Goal: Transaction & Acquisition: Book appointment/travel/reservation

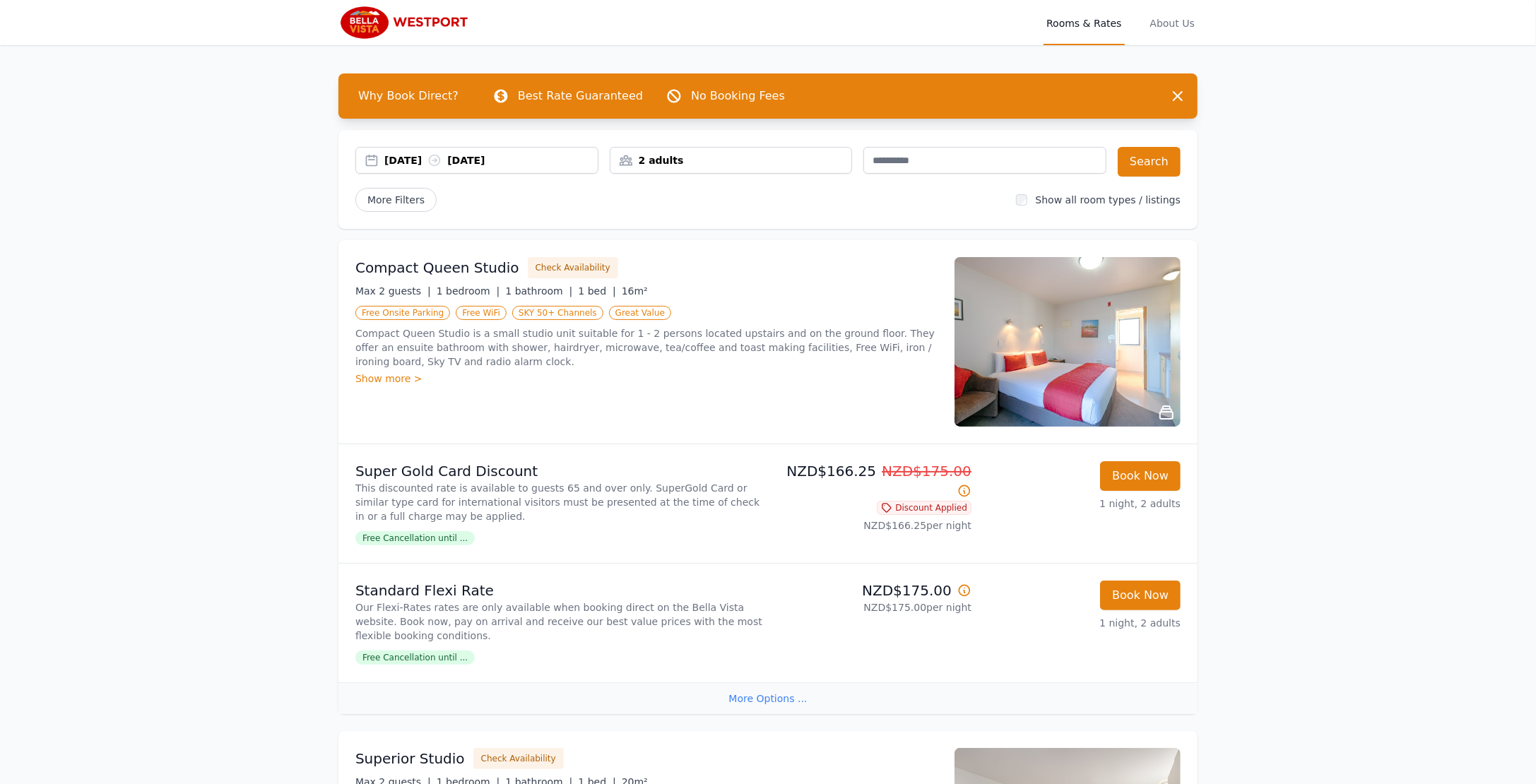
click at [682, 162] on div "2 adults" at bounding box center [730, 161] width 241 height 14
click at [714, 212] on icon at bounding box center [716, 213] width 8 height 8
click at [633, 209] on icon at bounding box center [631, 213] width 11 height 11
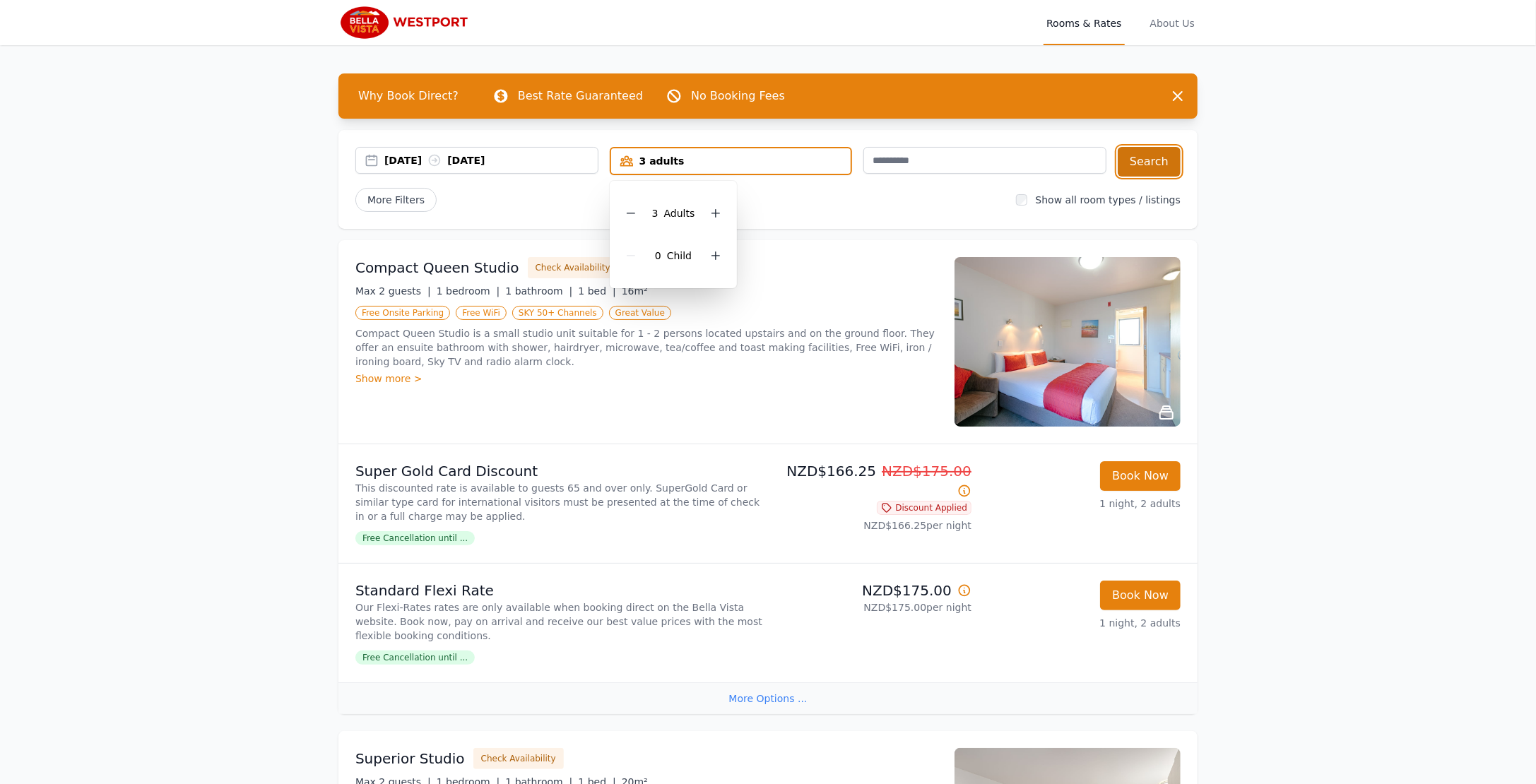
click at [1139, 162] on button "Search" at bounding box center [1148, 162] width 63 height 29
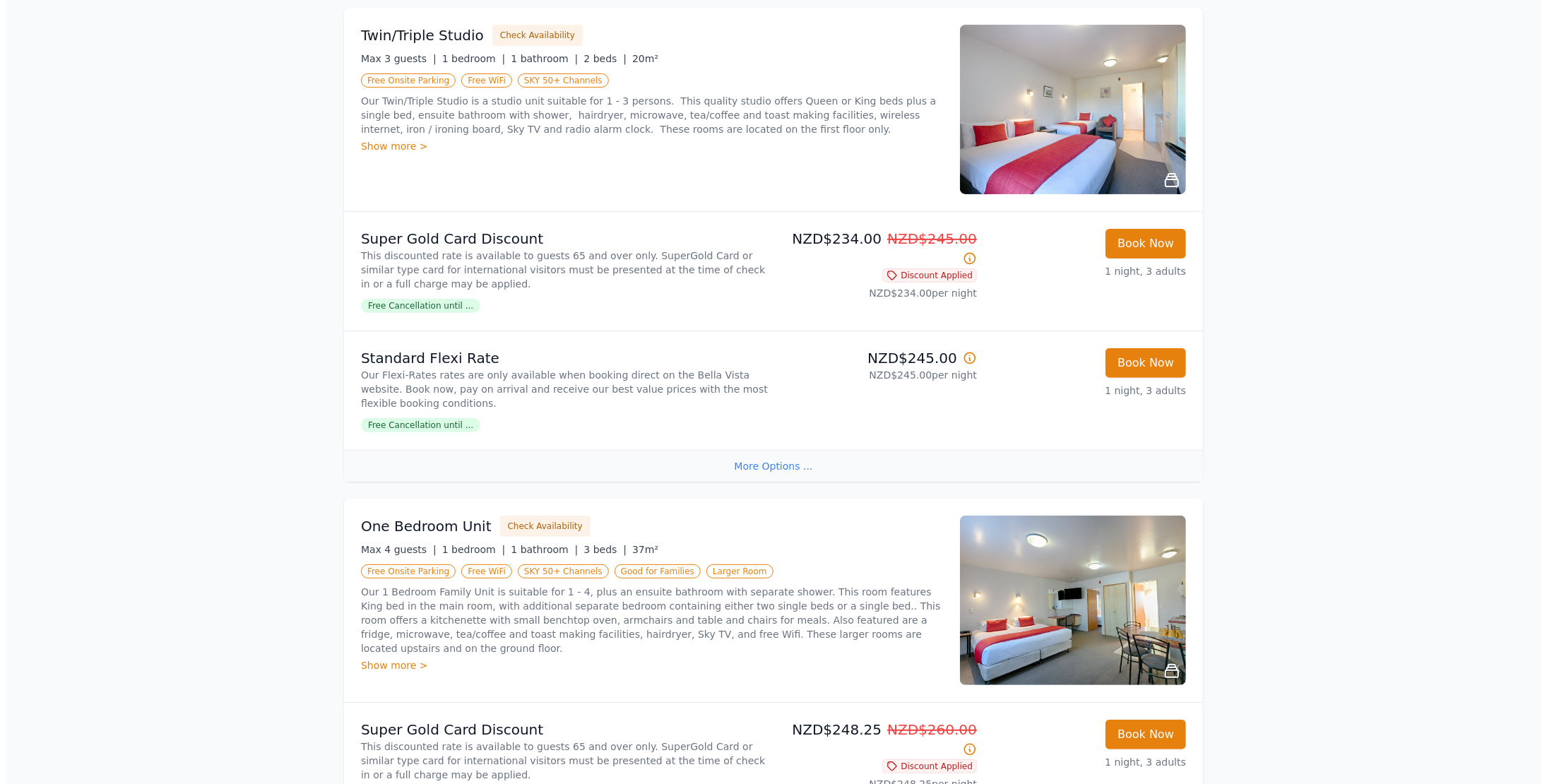
scroll to position [234, 0]
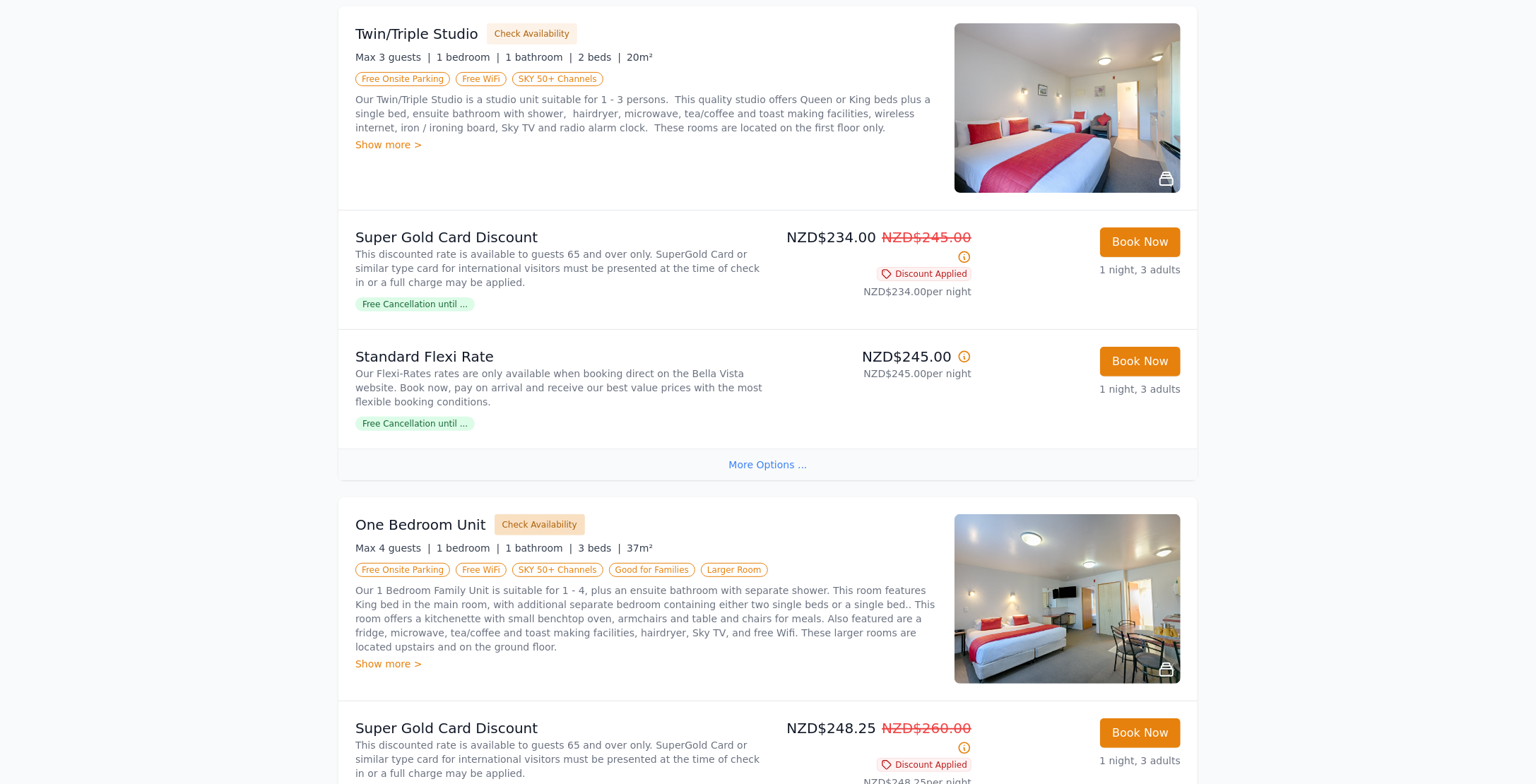
click at [538, 521] on button "Check Availability" at bounding box center [540, 525] width 91 height 21
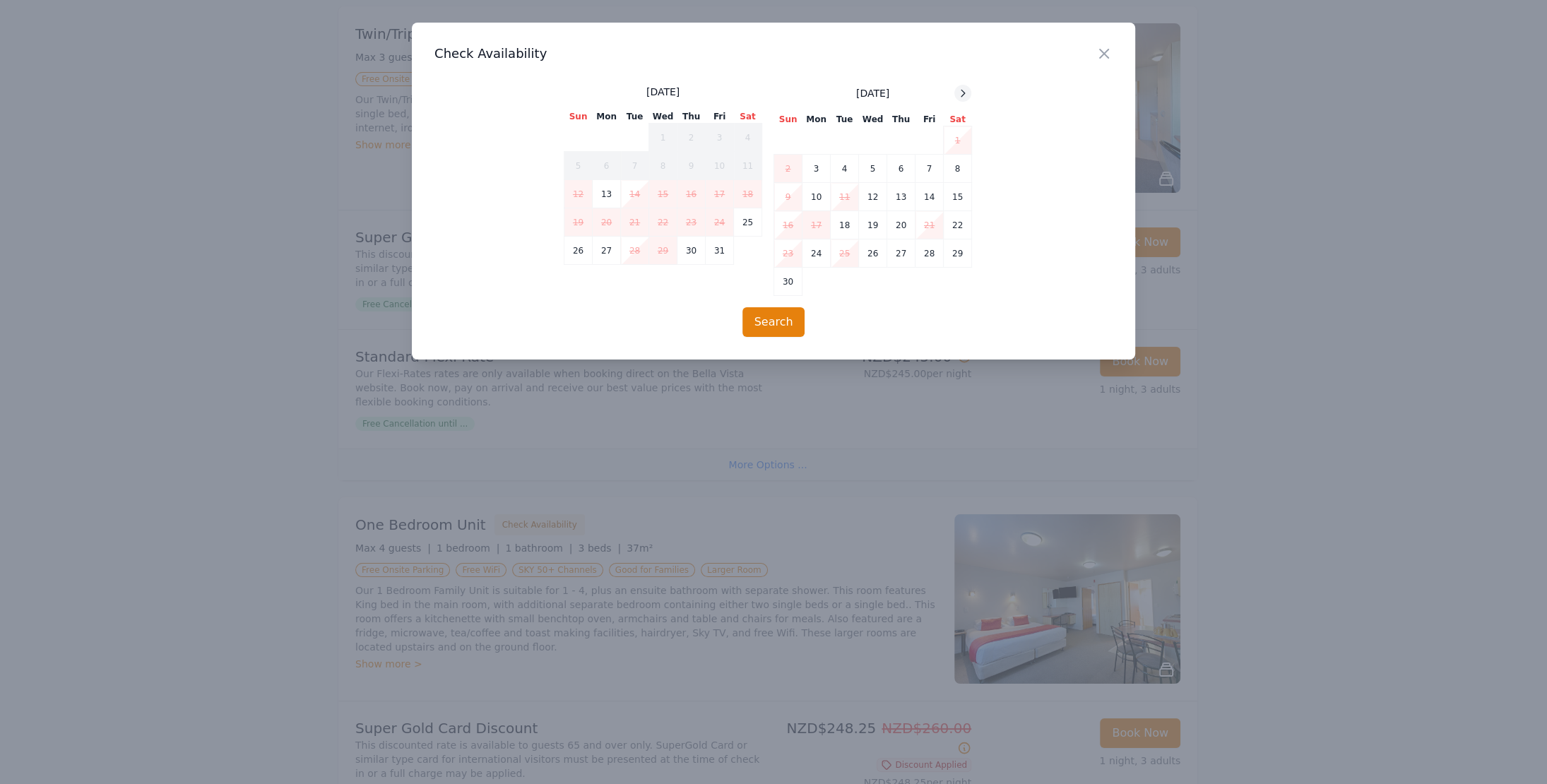
click at [963, 92] on icon at bounding box center [963, 93] width 3 height 6
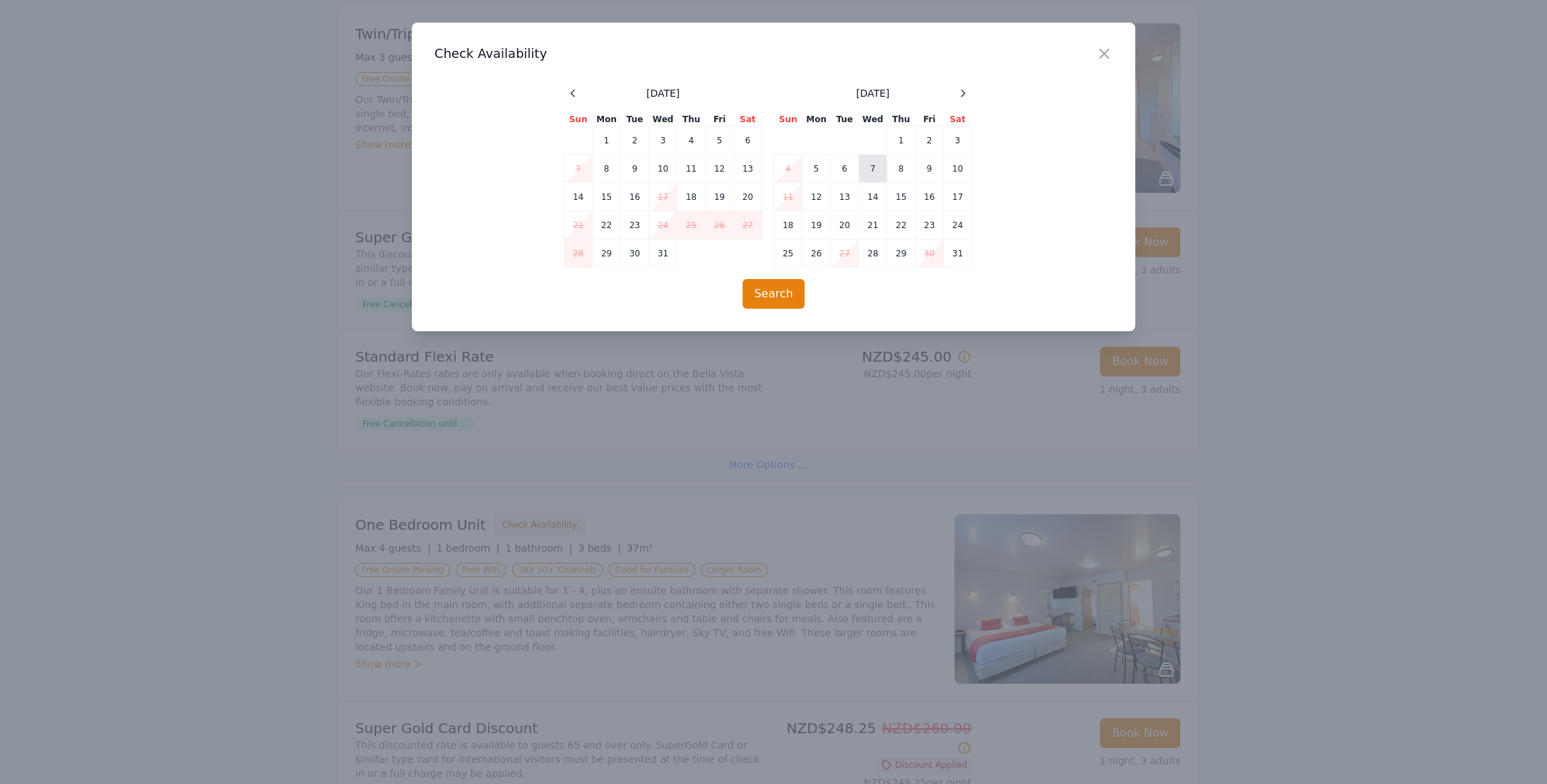
click at [873, 162] on td "7" at bounding box center [873, 168] width 28 height 28
click at [778, 291] on button "Search" at bounding box center [773, 293] width 63 height 29
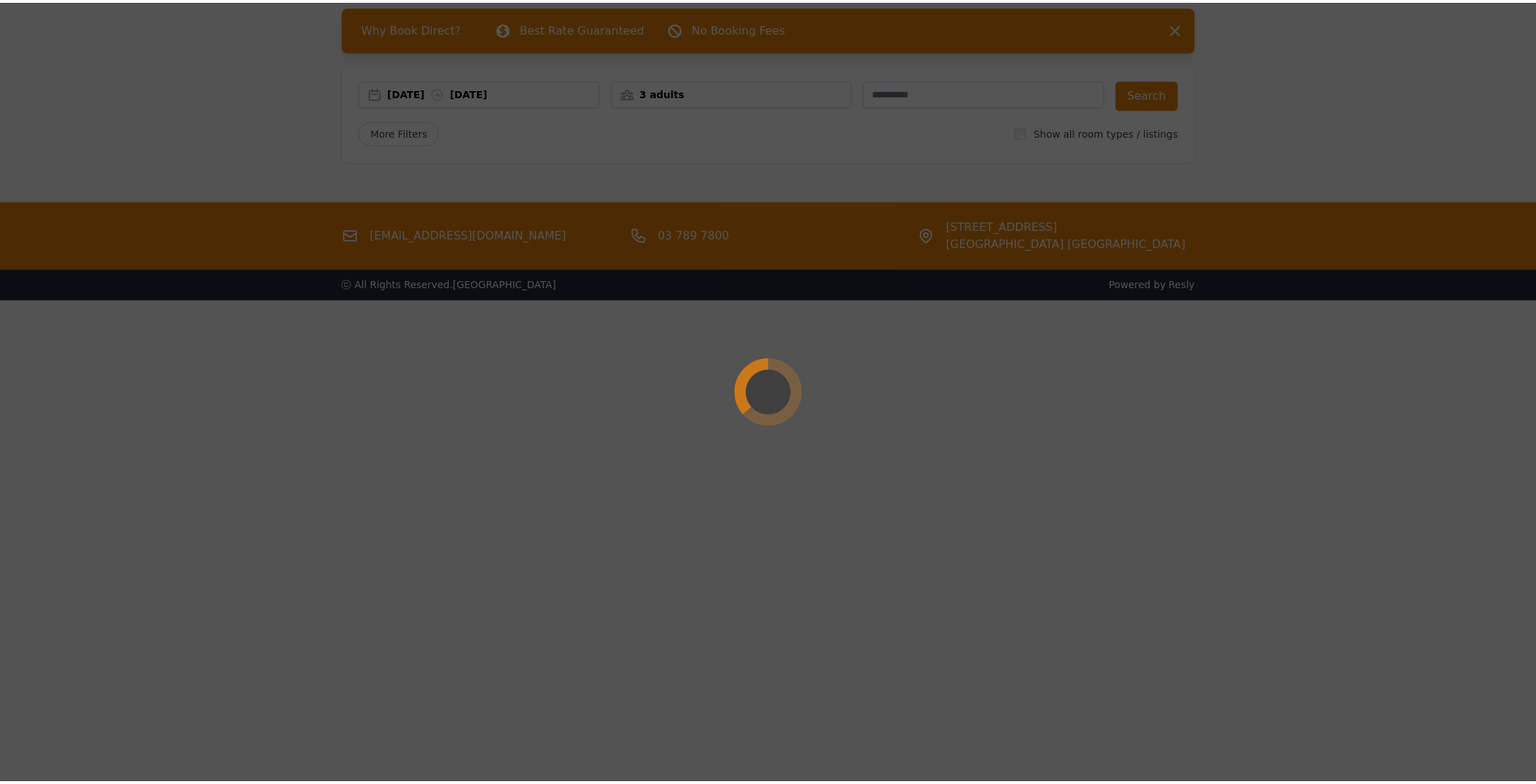
scroll to position [67, 0]
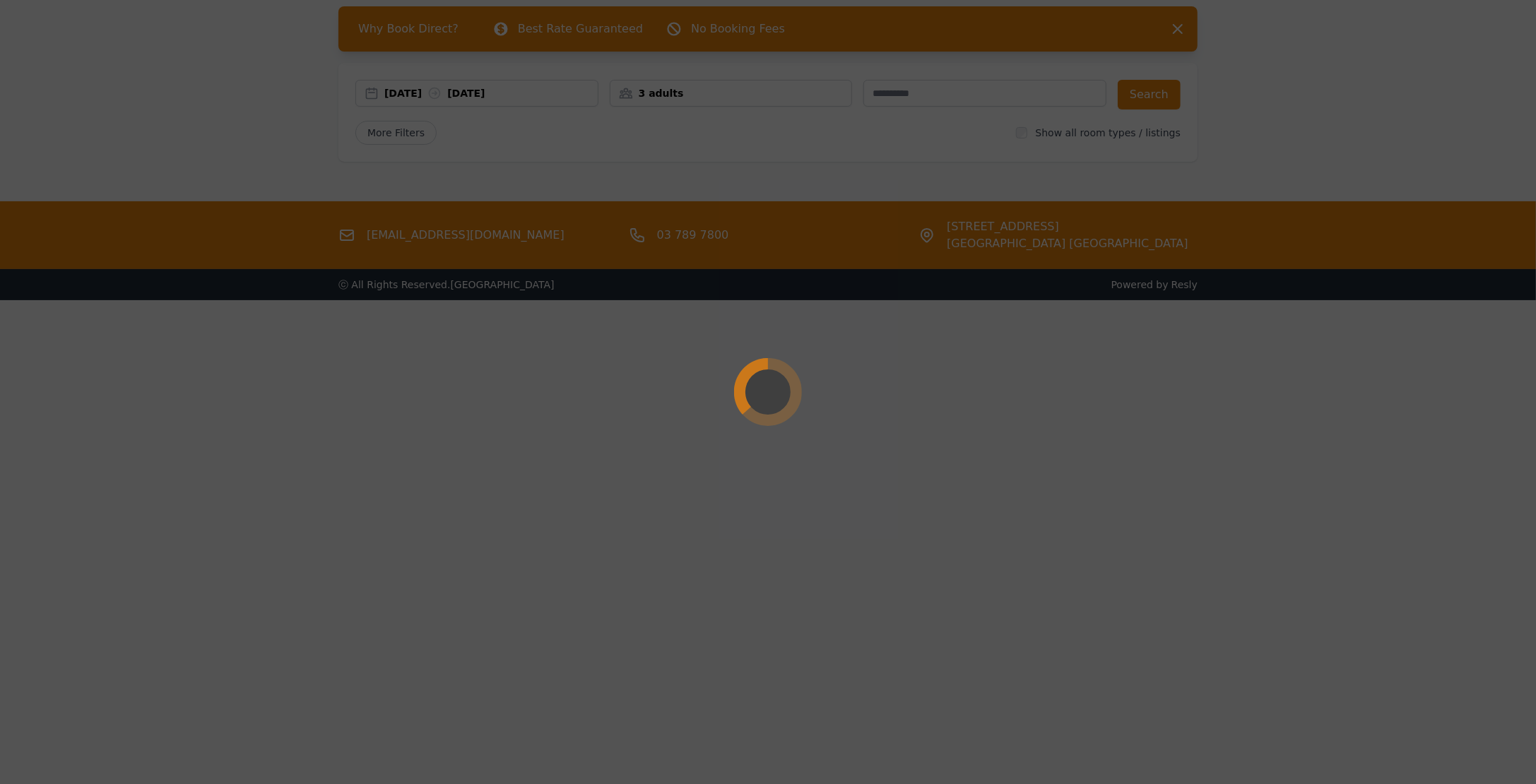
click at [1077, 138] on div at bounding box center [768, 392] width 1536 height 784
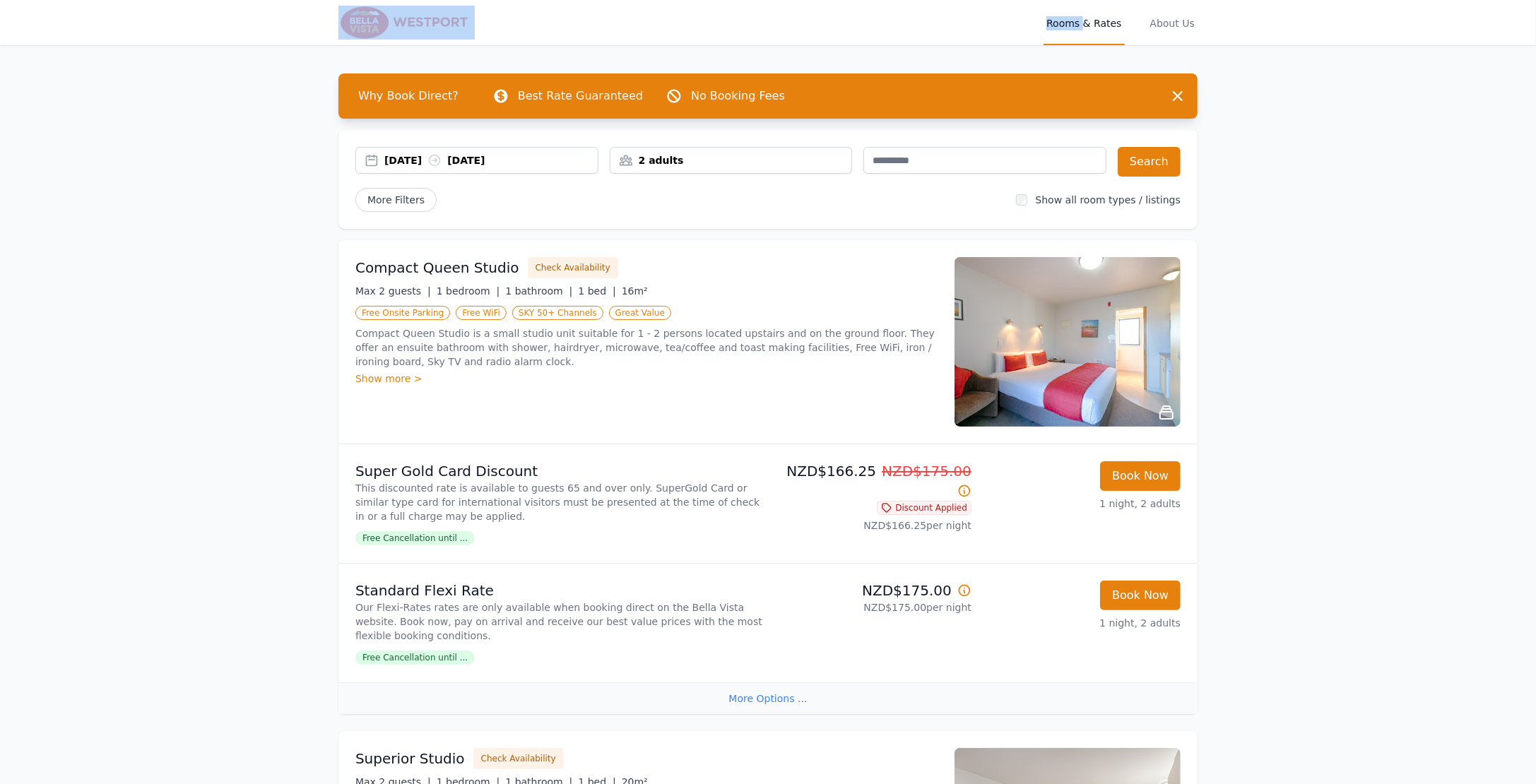
click at [823, 158] on div "2 adults" at bounding box center [730, 161] width 241 height 14
click at [718, 210] on icon at bounding box center [716, 213] width 11 height 11
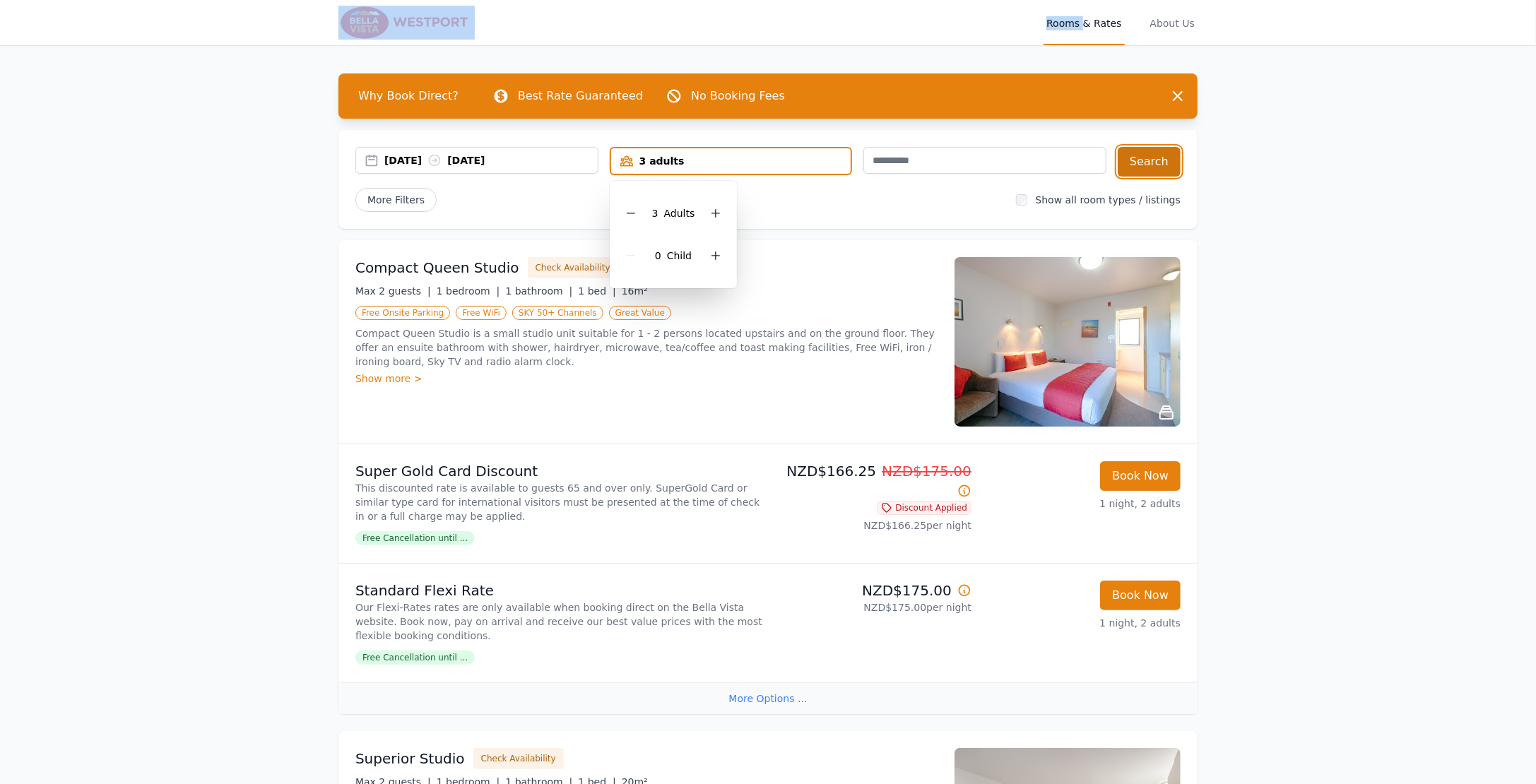
click at [1141, 162] on button "Search" at bounding box center [1148, 162] width 63 height 29
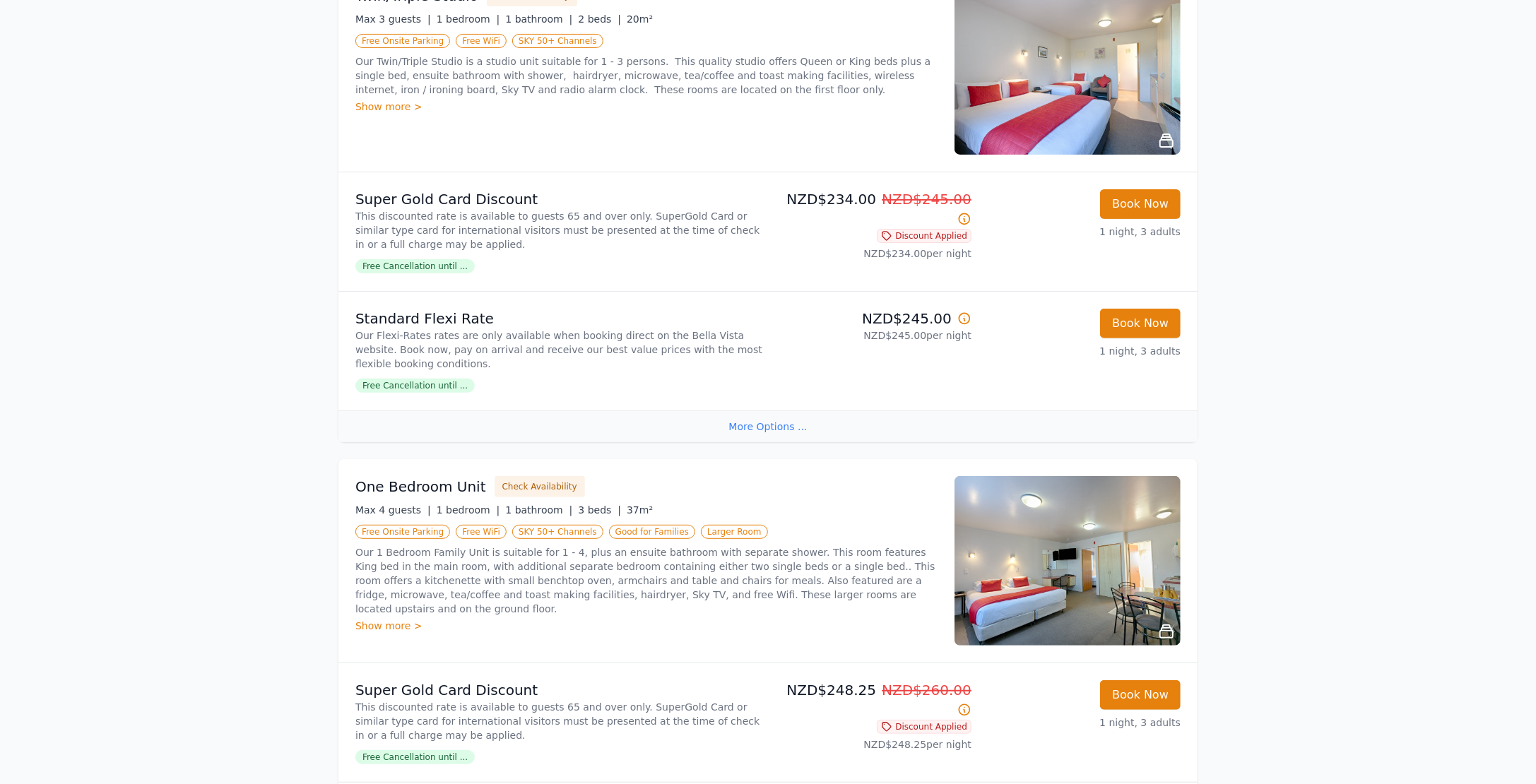
scroll to position [273, 0]
click at [394, 617] on div "Show more >" at bounding box center [646, 624] width 582 height 14
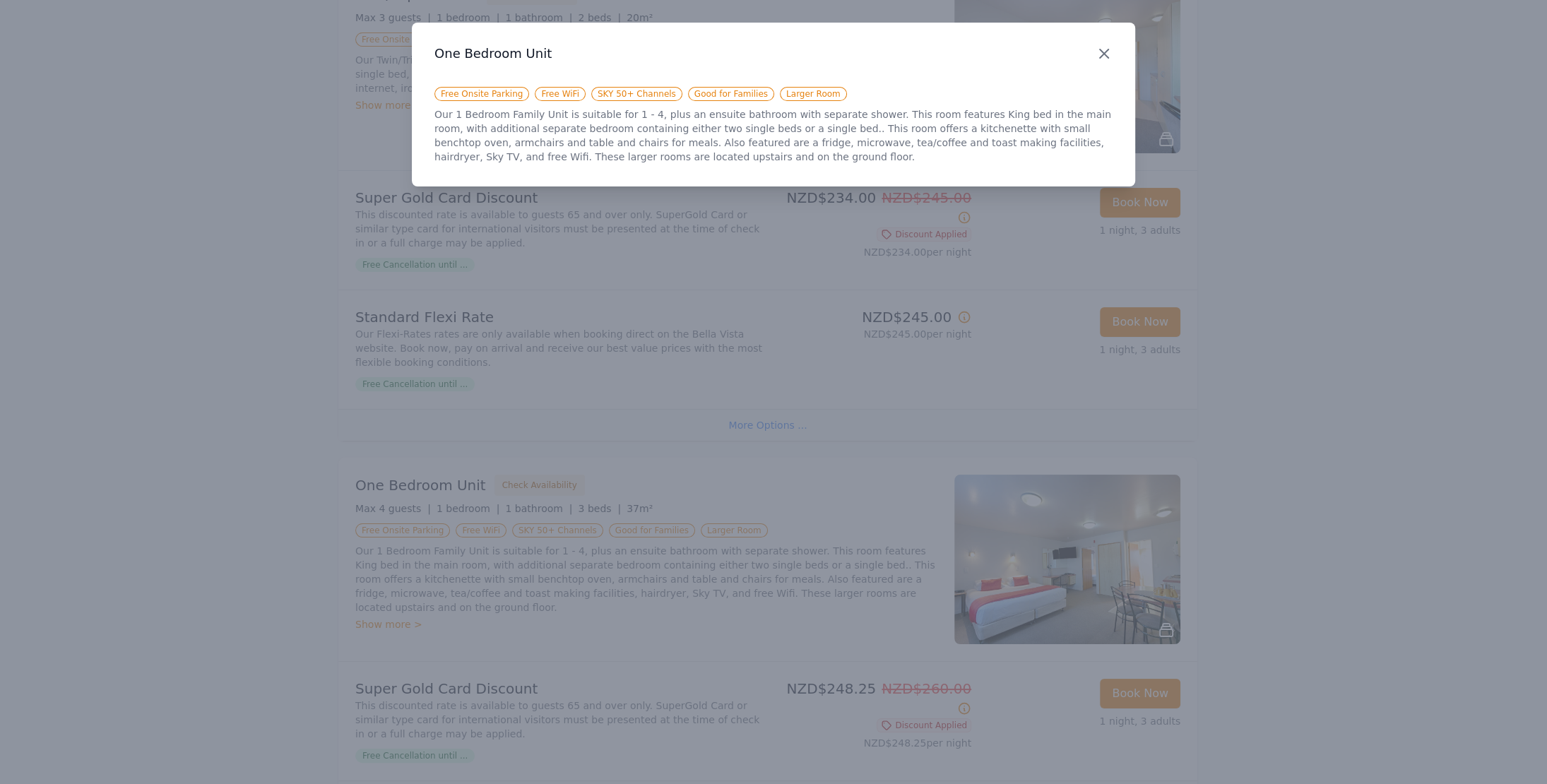
click at [1105, 57] on icon "button" at bounding box center [1104, 53] width 17 height 17
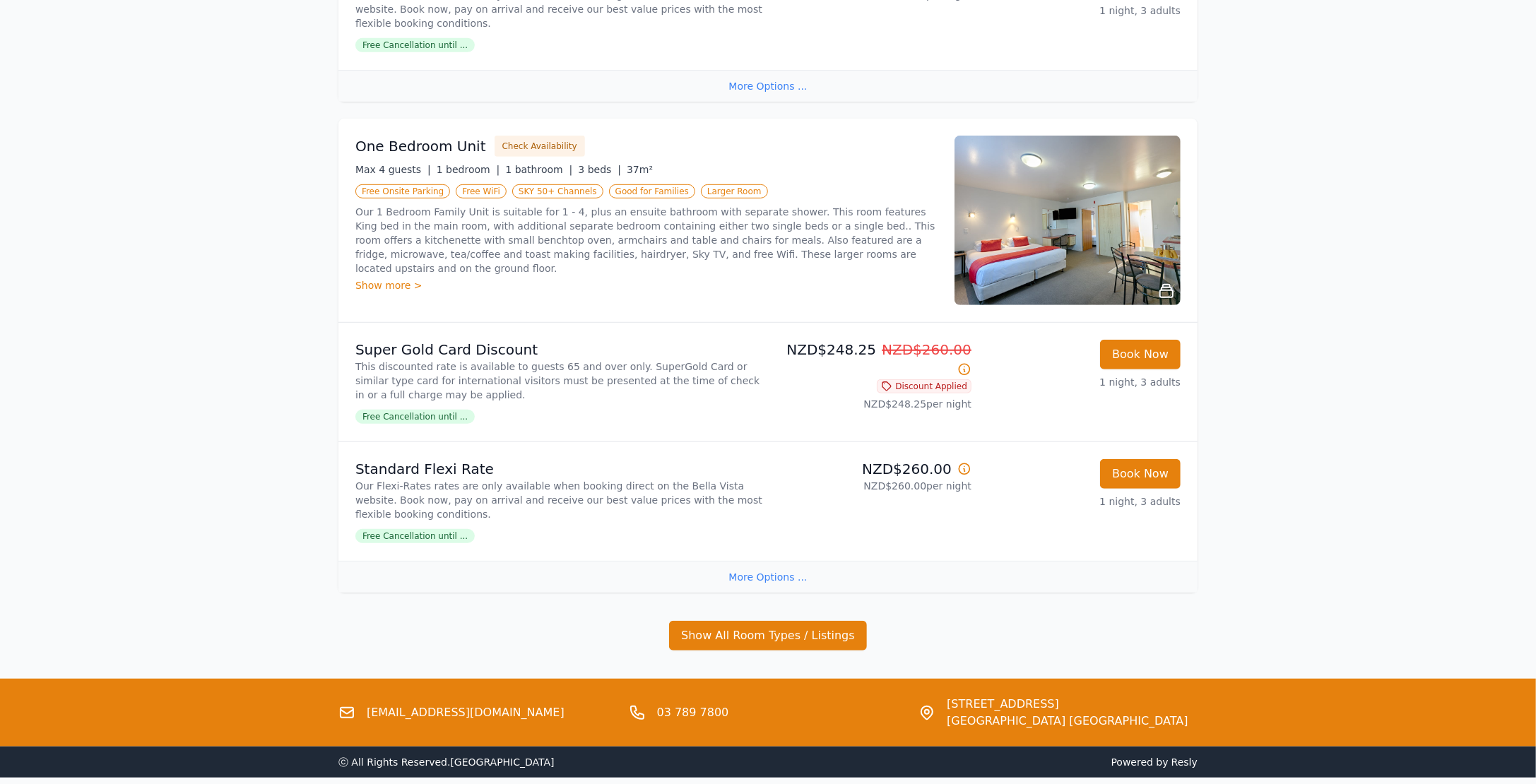
scroll to position [623, 0]
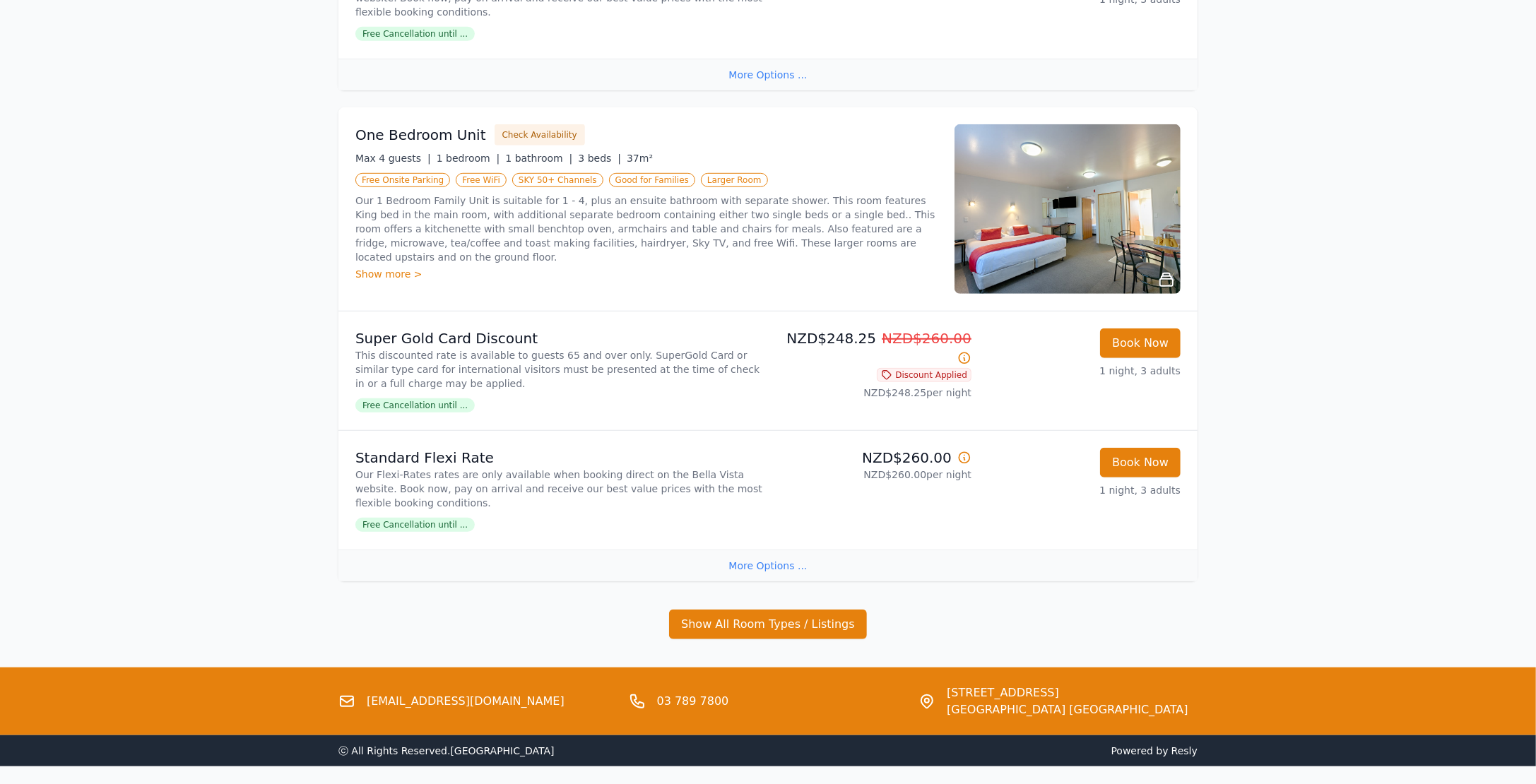
click at [782, 566] on div "More Options ..." at bounding box center [768, 565] width 859 height 32
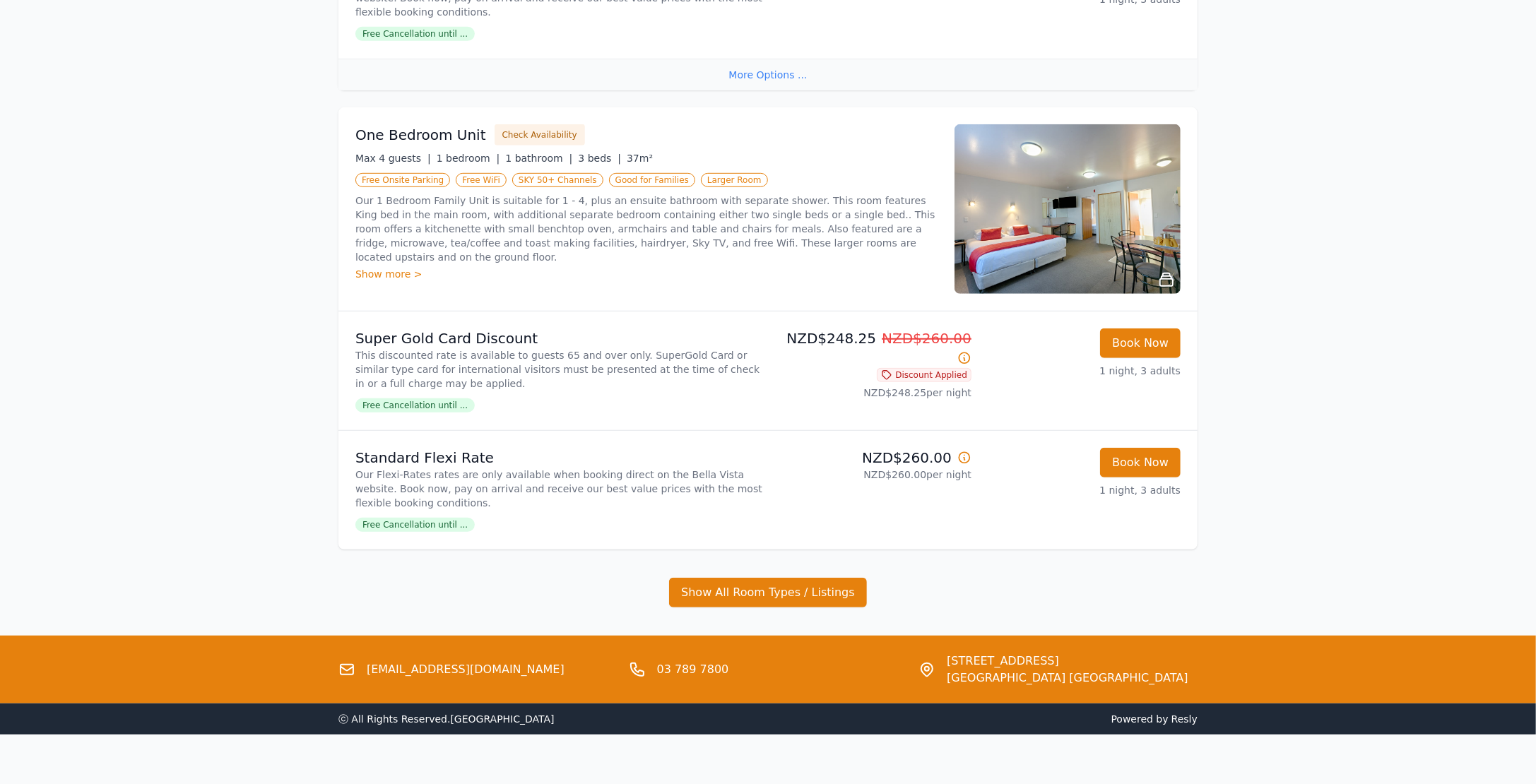
scroll to position [0, 0]
